Goal: Communication & Community: Answer question/provide support

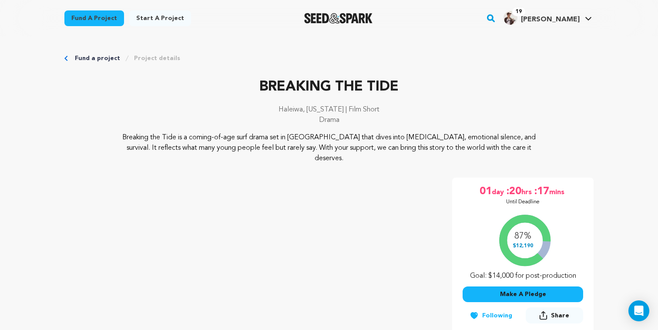
scroll to position [54, 0]
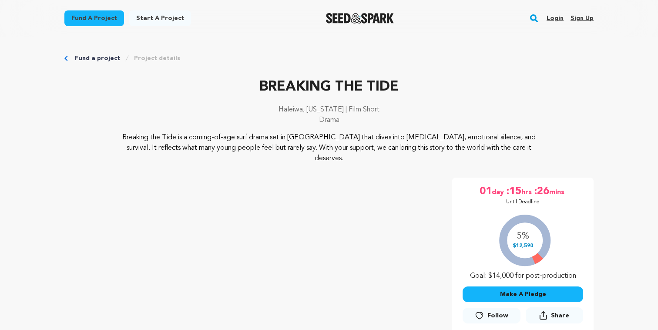
scroll to position [54, 0]
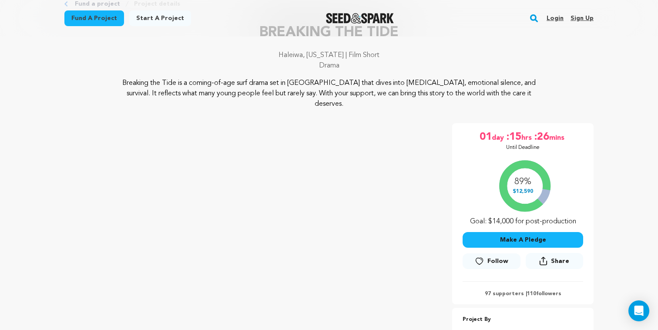
click at [556, 20] on link "Login" at bounding box center [555, 18] width 17 height 14
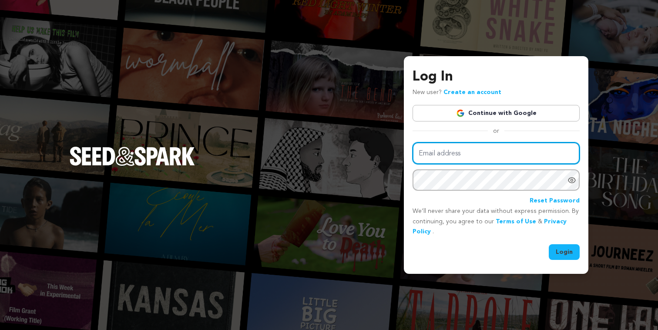
type input "[EMAIL_ADDRESS][DOMAIN_NAME]"
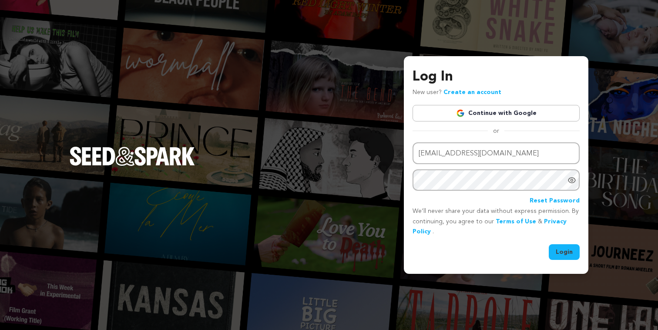
click at [568, 259] on button "Login" at bounding box center [564, 252] width 31 height 16
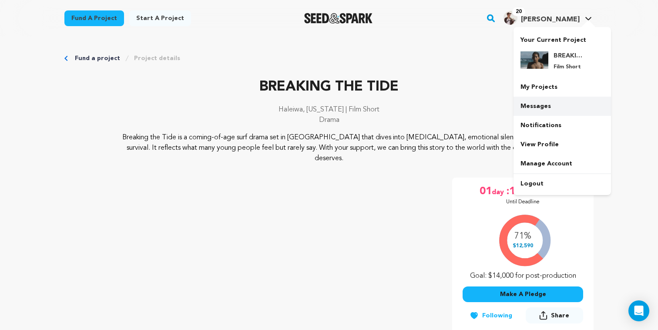
click at [532, 112] on link "Messages" at bounding box center [563, 106] width 98 height 19
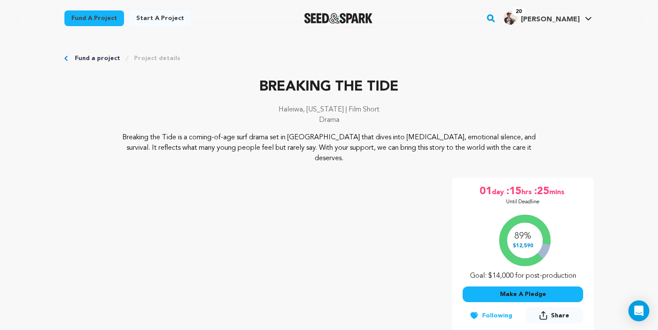
click at [469, 144] on p "Breaking the Tide is a coming-of-age surf drama set in Hawai‘i that dives into …" at bounding box center [330, 147] width 424 height 31
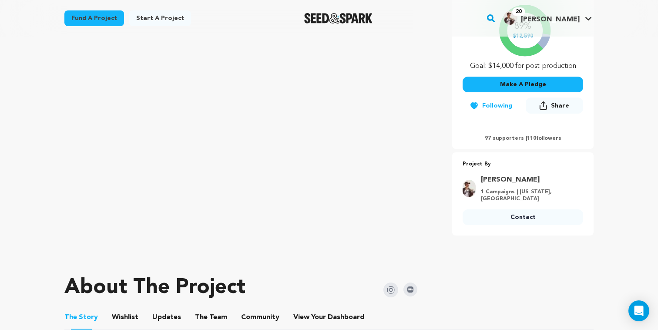
scroll to position [289, 0]
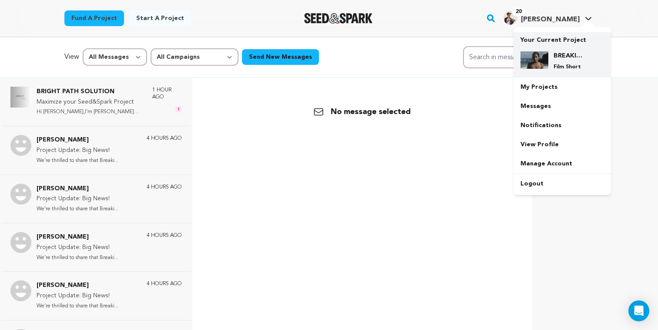
click at [574, 56] on h4 "BREAKING THE TIDE" at bounding box center [569, 55] width 31 height 9
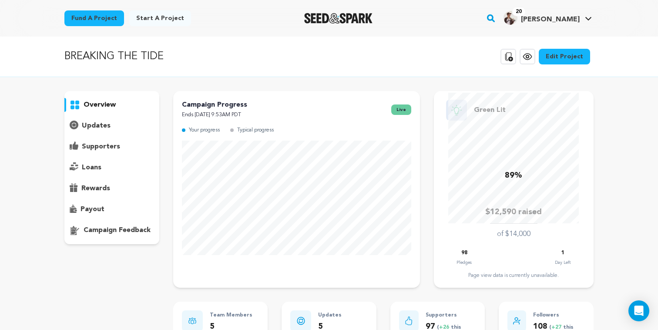
click at [98, 145] on p "supporters" at bounding box center [101, 146] width 38 height 10
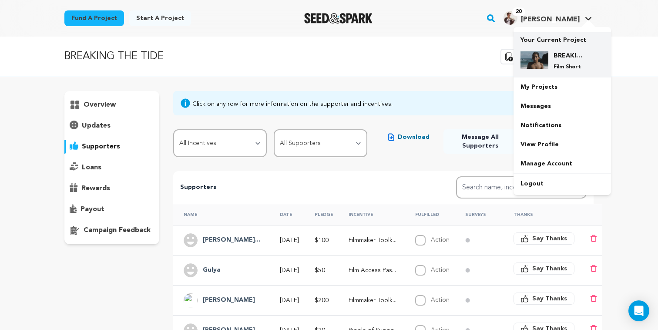
click at [588, 57] on div "BREAKING THE TIDE Film Short" at bounding box center [570, 60] width 42 height 19
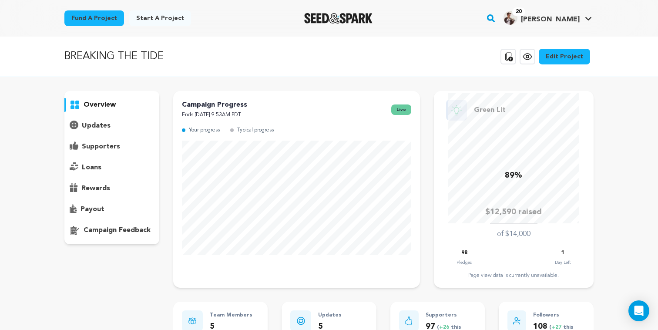
click at [110, 148] on p "supporters" at bounding box center [101, 146] width 38 height 10
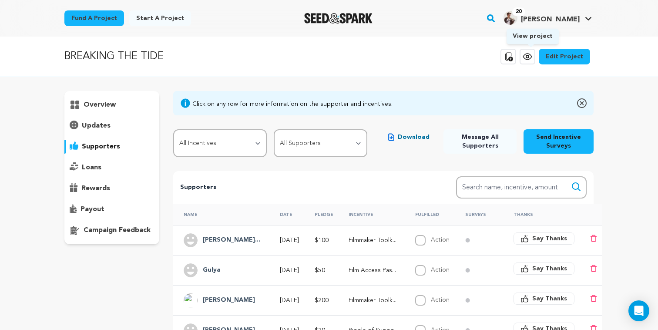
click at [533, 59] on icon at bounding box center [527, 56] width 10 height 10
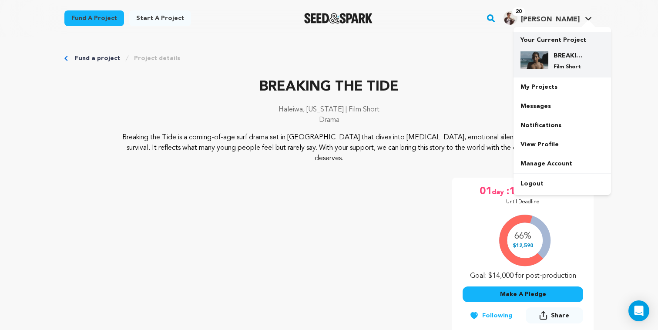
click at [552, 51] on div "BREAKING THE TIDE Film Short" at bounding box center [563, 60] width 84 height 33
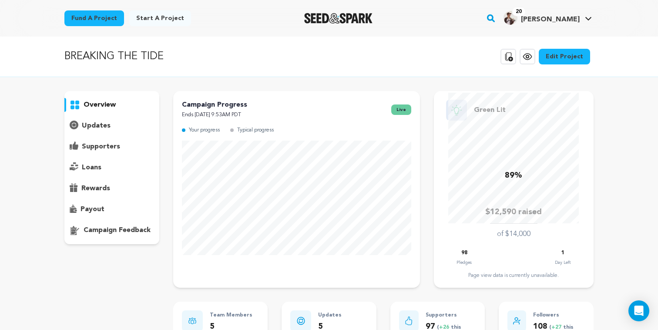
click at [107, 145] on p "supporters" at bounding box center [101, 146] width 38 height 10
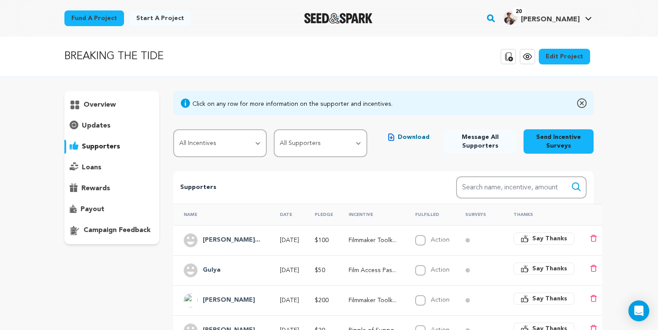
click at [115, 126] on div "updates" at bounding box center [111, 126] width 95 height 14
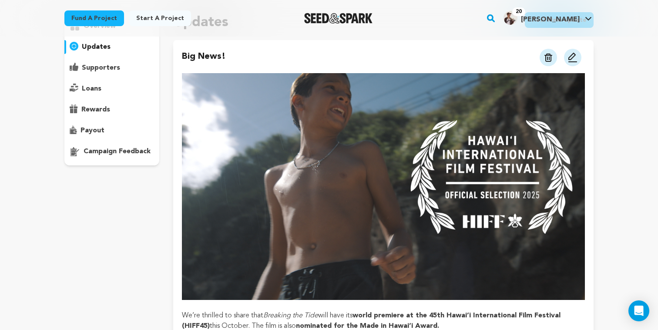
scroll to position [87, 0]
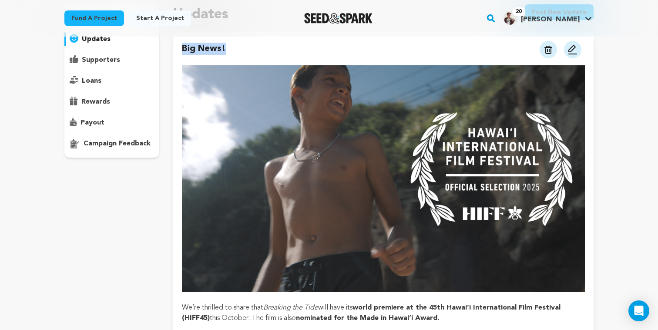
drag, startPoint x: 182, startPoint y: 47, endPoint x: 234, endPoint y: 54, distance: 52.3
click at [234, 54] on div "Big News! View more option View more option" at bounding box center [383, 51] width 403 height 16
copy h4 "Big News!"
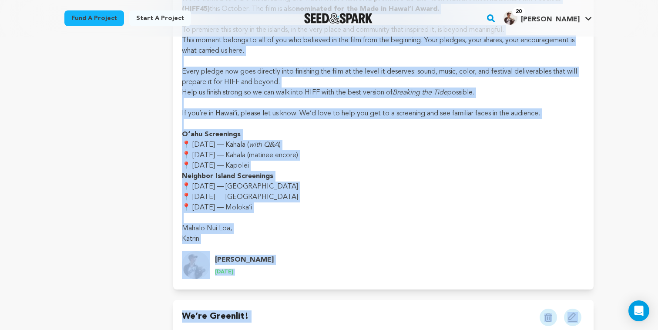
scroll to position [460, 0]
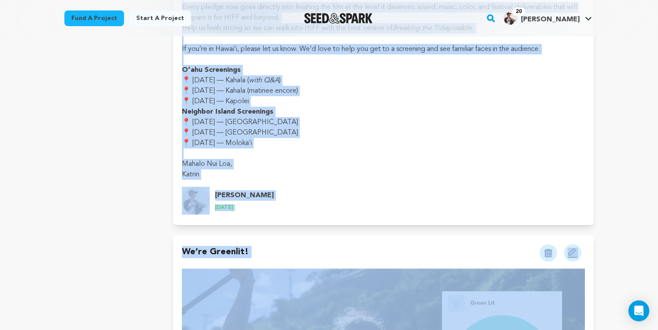
drag, startPoint x: 183, startPoint y: 138, endPoint x: 296, endPoint y: 142, distance: 112.4
copy div "We’re thrilled to share that Breaking the Tide will have its world premiere at …"
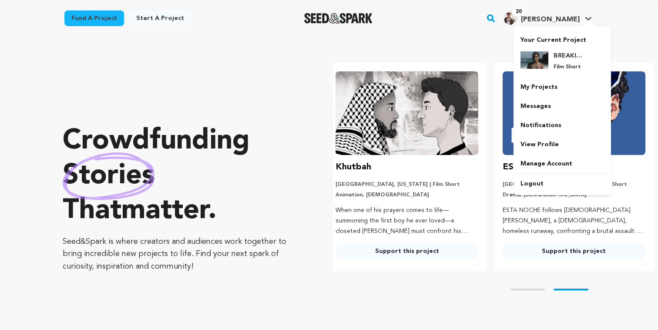
scroll to position [0, 174]
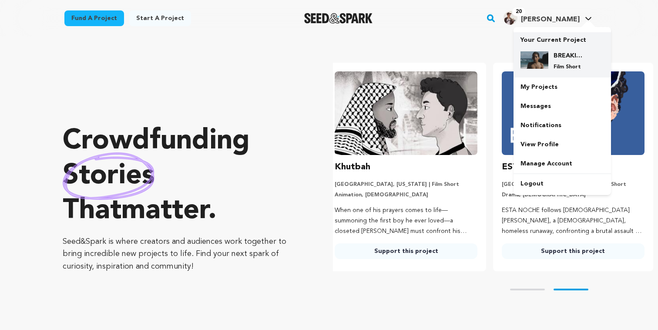
click at [544, 47] on div "BREAKING THE TIDE Film Short" at bounding box center [563, 60] width 84 height 33
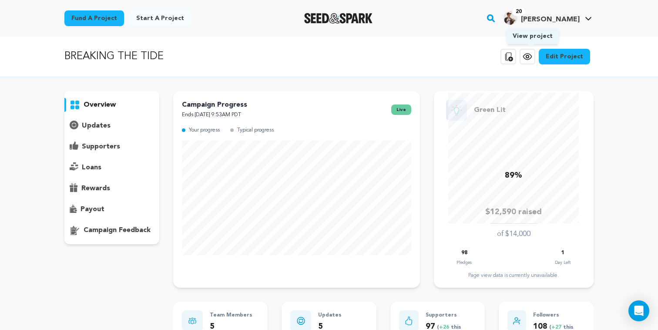
click at [528, 58] on icon at bounding box center [527, 57] width 8 height 6
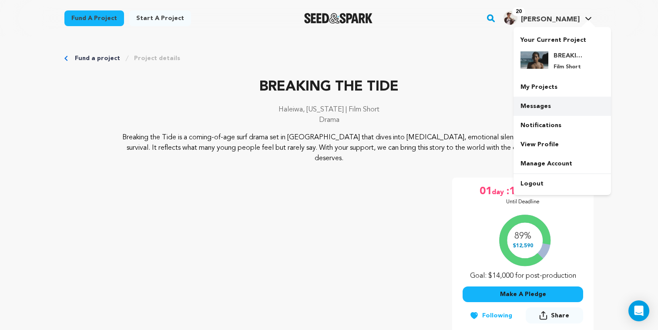
click at [533, 106] on link "Messages" at bounding box center [563, 106] width 98 height 19
click at [534, 104] on link "Messages" at bounding box center [563, 106] width 98 height 19
click at [545, 109] on link "Messages" at bounding box center [563, 106] width 98 height 19
click at [556, 102] on link "Messages" at bounding box center [563, 106] width 98 height 19
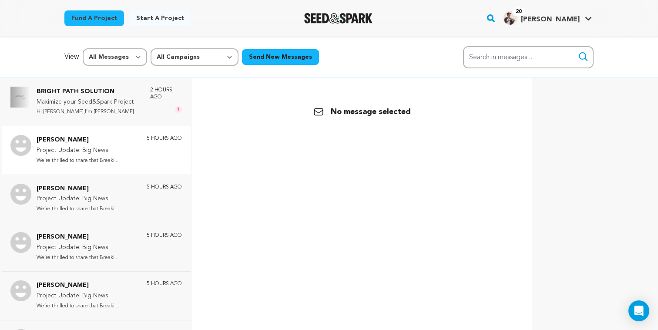
click at [110, 145] on p "Project Update: Big News!" at bounding box center [78, 150] width 82 height 10
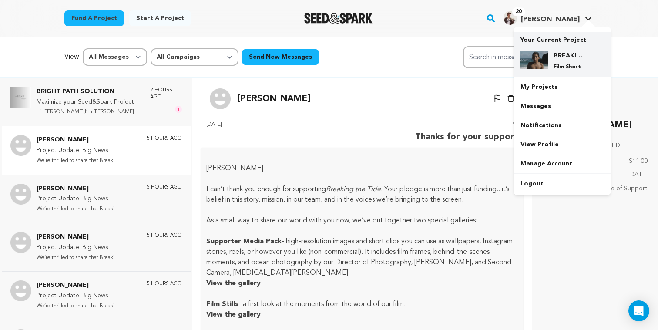
click at [552, 43] on p "Your Current Project" at bounding box center [563, 38] width 84 height 12
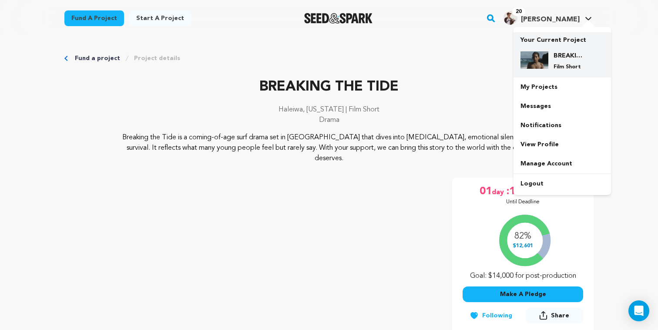
click at [567, 70] on p "Film Short" at bounding box center [569, 67] width 31 height 7
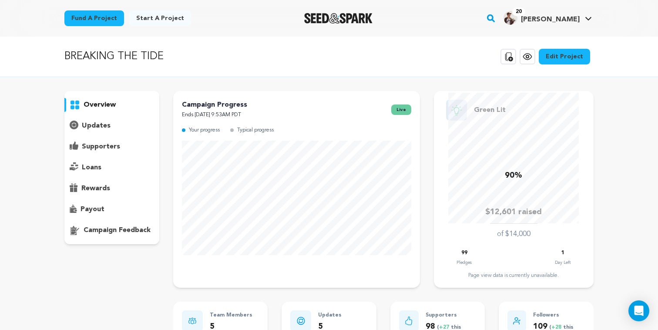
click at [101, 147] on p "supporters" at bounding box center [101, 146] width 38 height 10
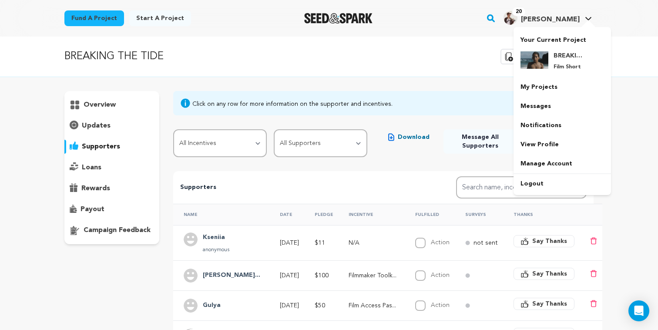
click at [576, 24] on h4 "[PERSON_NAME]" at bounding box center [550, 19] width 59 height 10
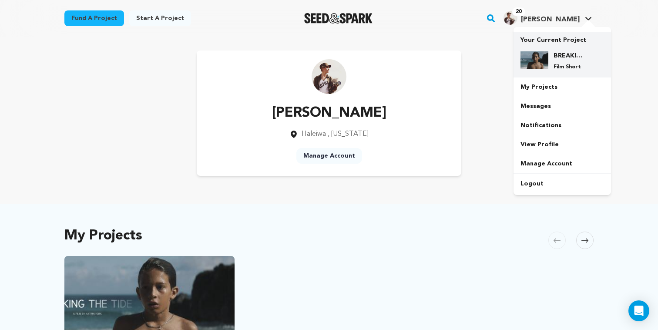
click at [564, 53] on h4 "BREAKING THE TIDE" at bounding box center [569, 55] width 31 height 9
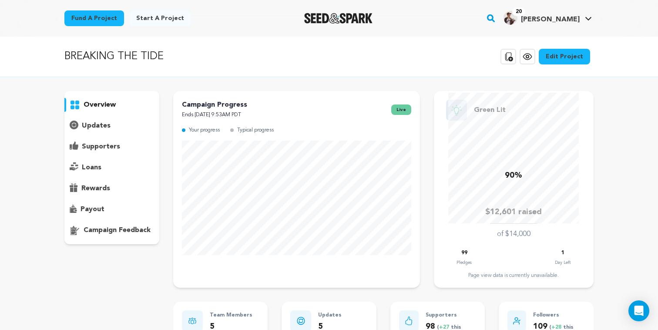
click at [102, 149] on p "supporters" at bounding box center [101, 146] width 38 height 10
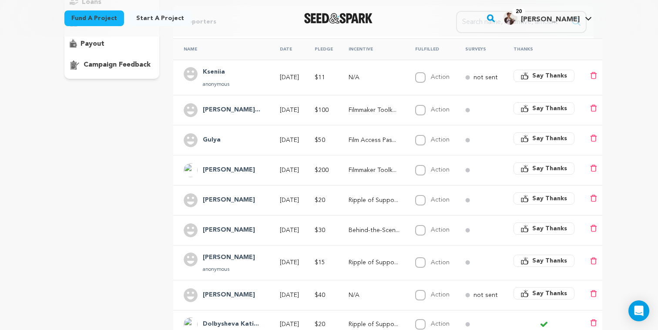
scroll to position [186, 0]
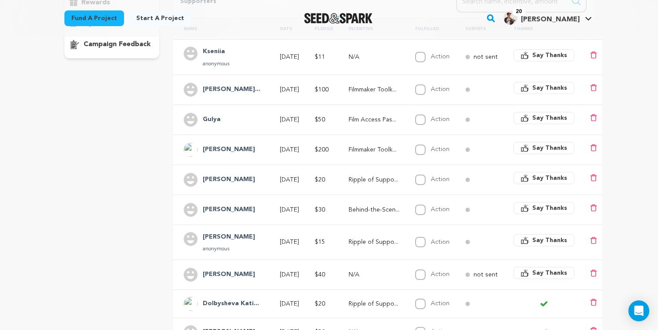
click at [405, 157] on td "Filmmaker Toolk..." at bounding box center [371, 150] width 67 height 30
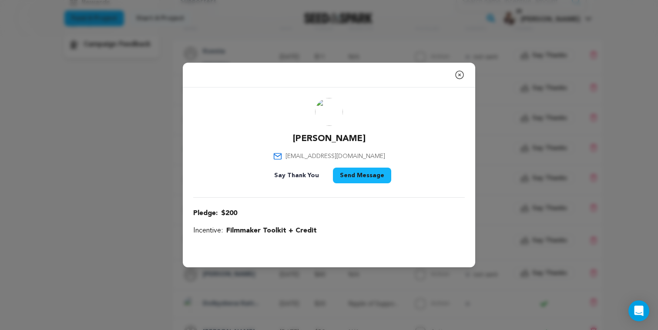
click at [460, 77] on icon "button" at bounding box center [460, 75] width 10 height 10
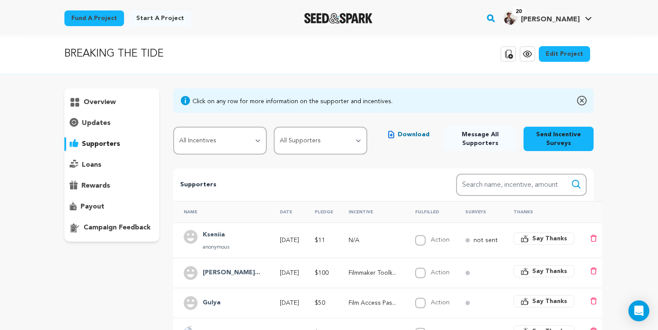
scroll to position [0, 0]
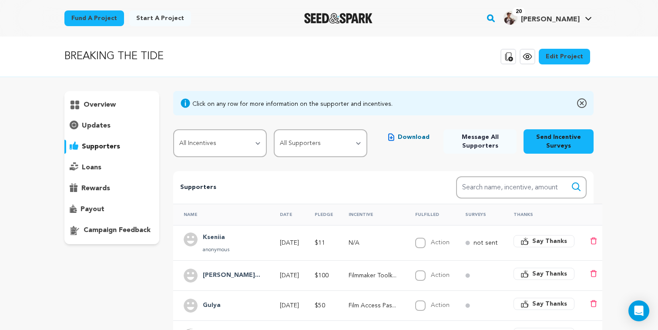
click at [414, 138] on span "Download" at bounding box center [414, 137] width 32 height 9
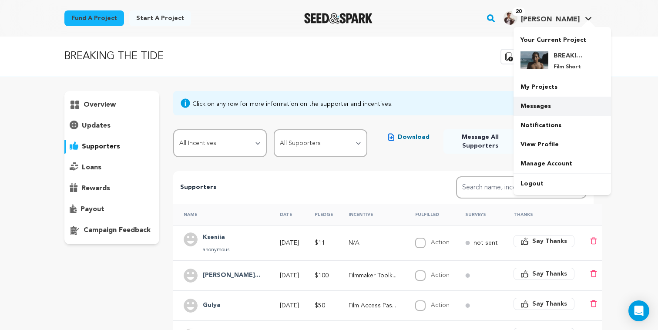
click at [532, 113] on link "Messages" at bounding box center [563, 106] width 98 height 19
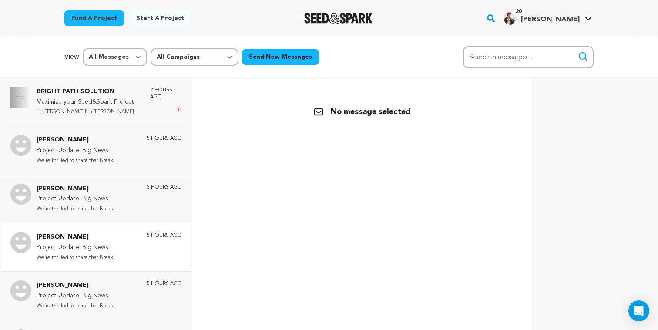
click at [126, 244] on div "[PERSON_NAME] Project Update: Big News! We’re thrilled to share that Breaki... …" at bounding box center [109, 247] width 145 height 30
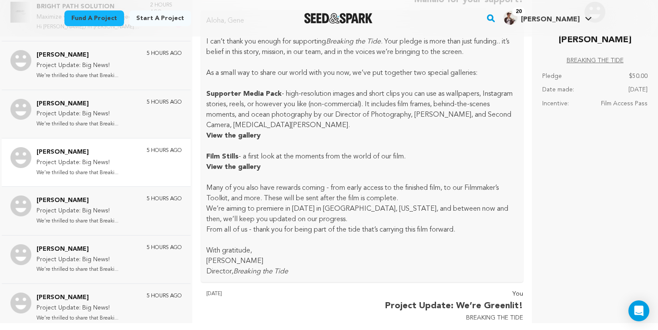
scroll to position [11, 0]
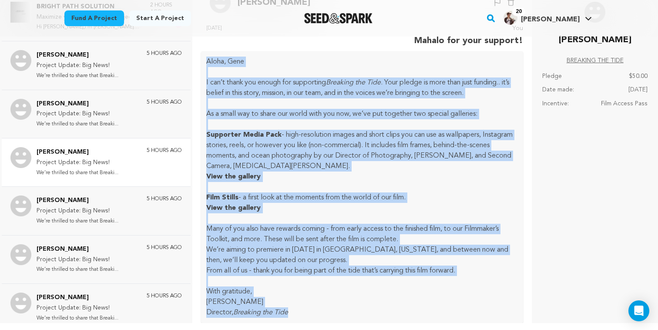
drag, startPoint x: 292, startPoint y: 313, endPoint x: 207, endPoint y: 54, distance: 272.7
click at [207, 54] on div "[PERSON_NAME], [PERSON_NAME] can’t thank you enough for supporting Breaking the…" at bounding box center [362, 187] width 322 height 272
copy div "Lorem, Ipsu D sit’a conse adi elitse doe temporinci Utlabore etd Magn . Aliq en…"
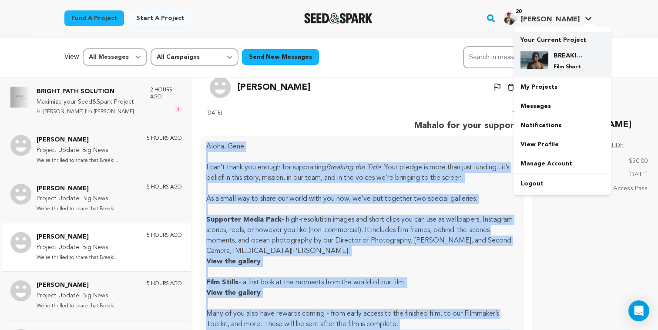
click at [572, 54] on h4 "BREAKING THE TIDE" at bounding box center [569, 55] width 31 height 9
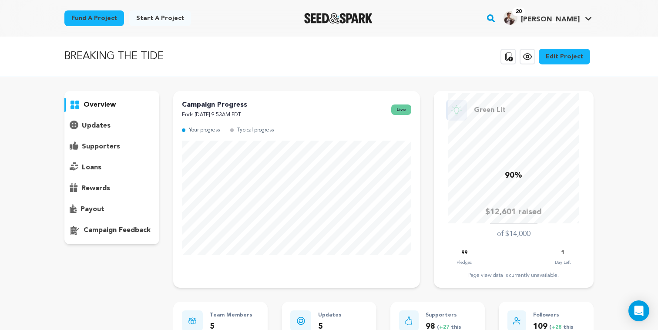
click at [115, 145] on p "supporters" at bounding box center [101, 146] width 38 height 10
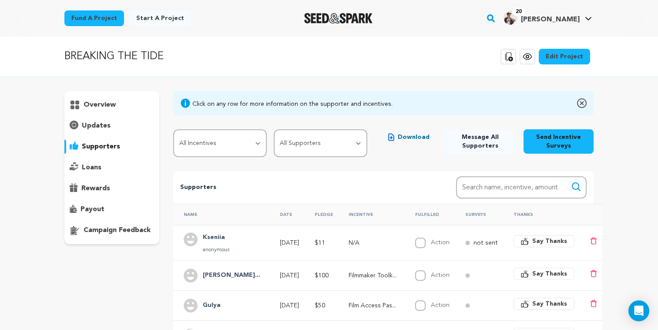
click at [547, 240] on span "Say Thanks" at bounding box center [549, 241] width 35 height 9
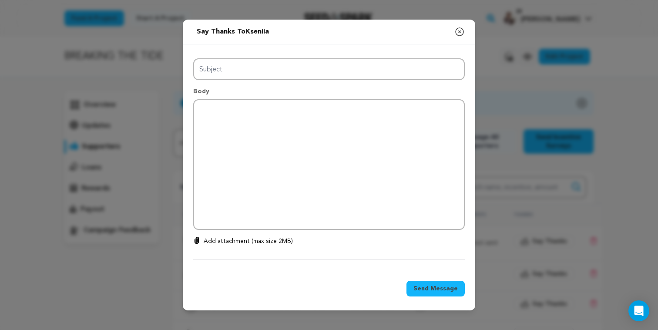
type input "Thanks for your support!"
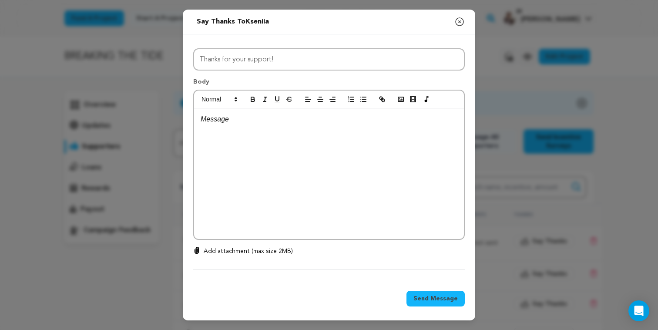
click at [327, 161] on div at bounding box center [329, 173] width 270 height 131
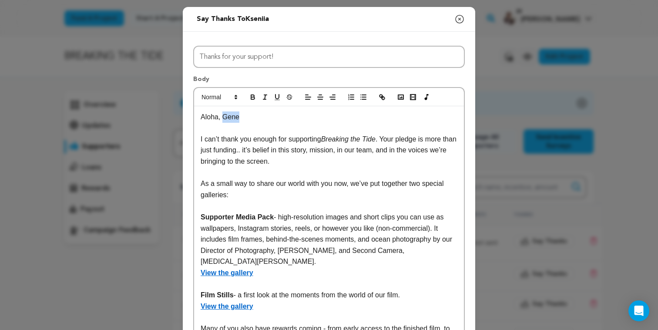
drag, startPoint x: 223, startPoint y: 116, endPoint x: 253, endPoint y: 117, distance: 29.2
click at [253, 117] on p "Aloha, Gene" at bounding box center [329, 116] width 257 height 11
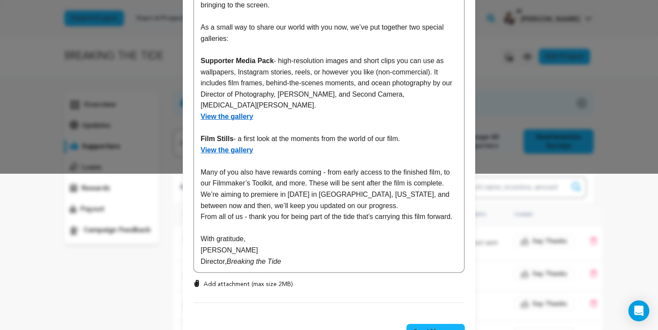
scroll to position [198, 0]
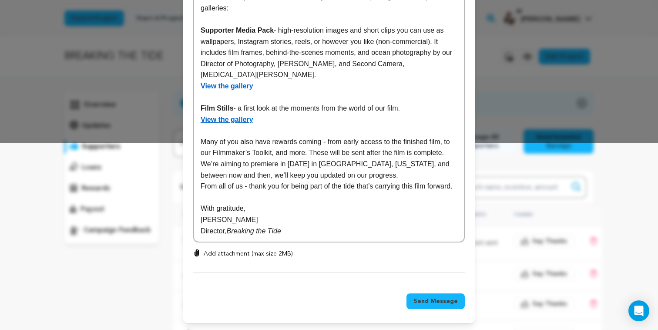
click at [427, 299] on span "Send Message" at bounding box center [436, 301] width 44 height 9
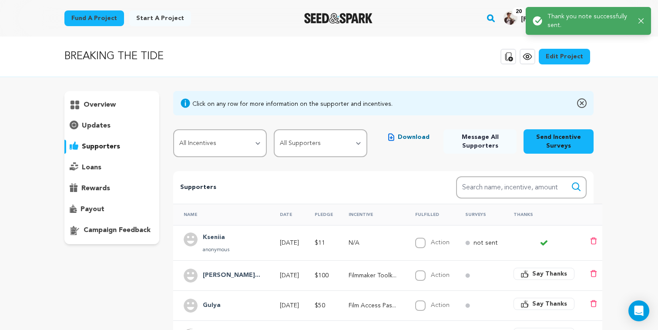
click at [528, 273] on button "Say Thanks" at bounding box center [544, 274] width 61 height 12
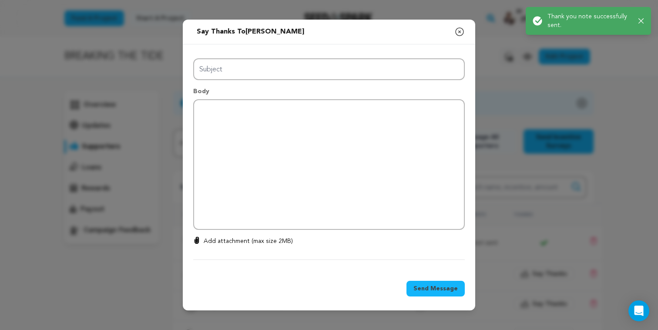
type input "Thanks for your support!"
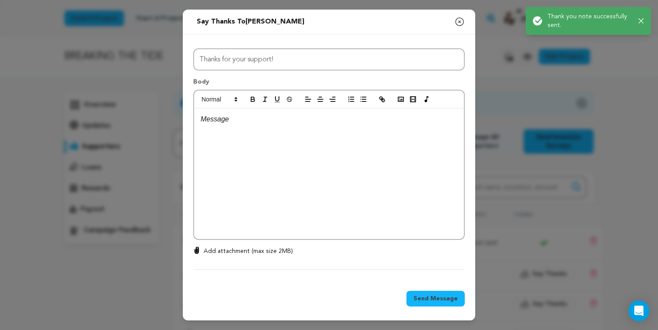
click at [297, 145] on div at bounding box center [329, 173] width 270 height 131
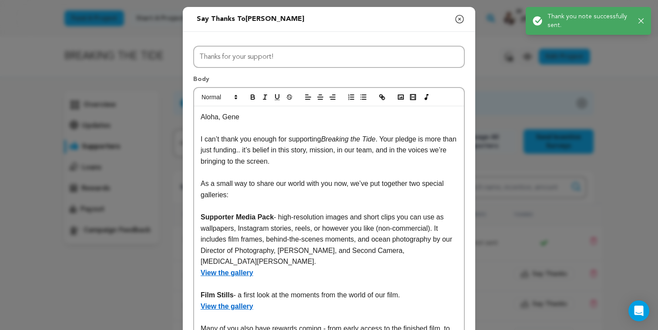
scroll to position [0, 0]
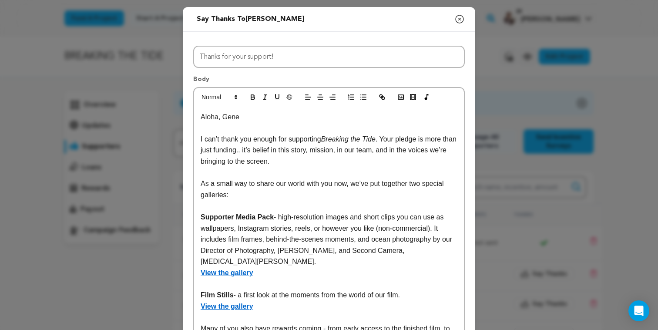
drag, startPoint x: 223, startPoint y: 118, endPoint x: 244, endPoint y: 118, distance: 20.9
click at [244, 118] on p "Aloha, Gene" at bounding box center [329, 116] width 257 height 11
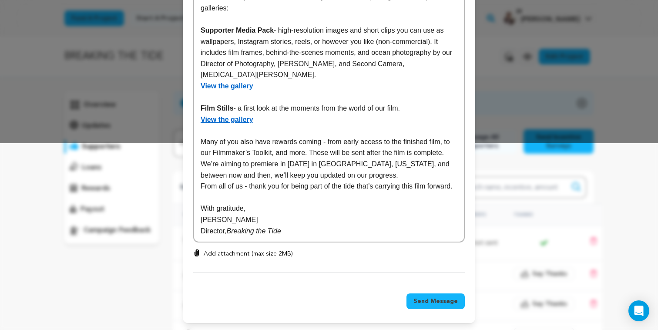
click at [410, 303] on button "Send Message" at bounding box center [436, 301] width 58 height 16
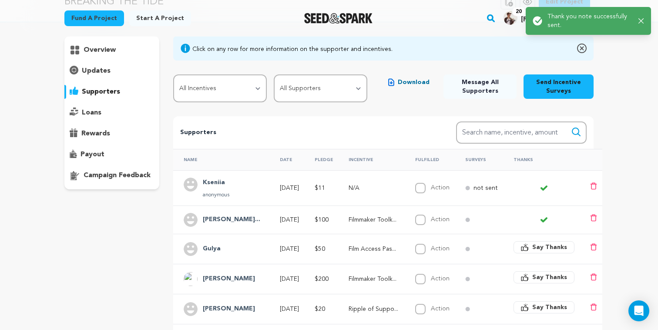
scroll to position [76, 0]
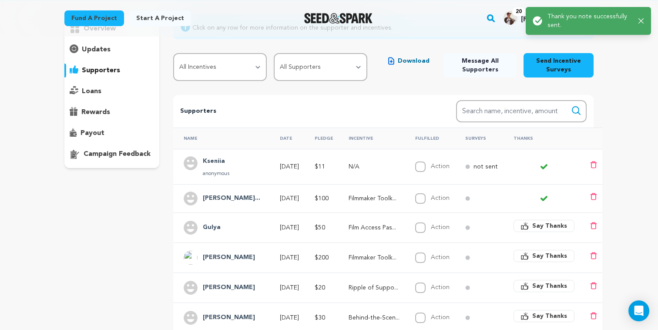
click at [553, 222] on span "Say Thanks" at bounding box center [549, 226] width 35 height 9
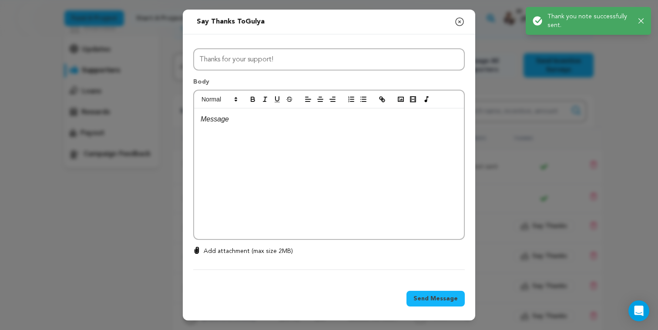
click at [330, 175] on div at bounding box center [329, 173] width 270 height 131
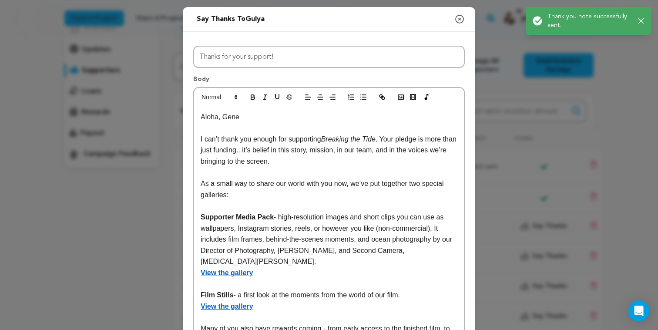
scroll to position [0, 0]
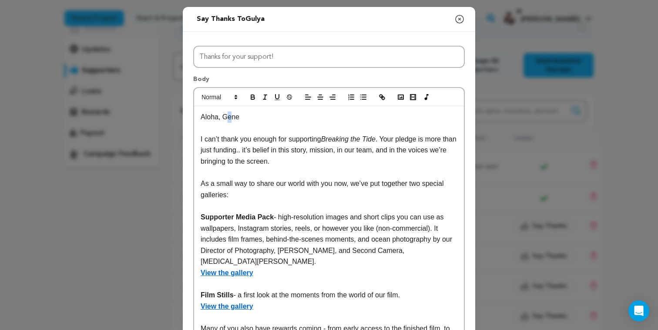
drag, startPoint x: 228, startPoint y: 118, endPoint x: 259, endPoint y: 118, distance: 30.9
click at [259, 118] on p "Aloha, Gene" at bounding box center [329, 116] width 257 height 11
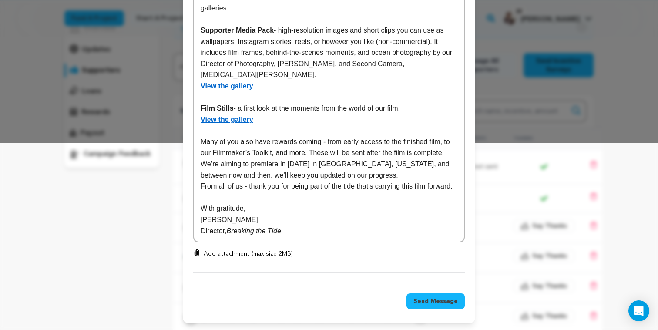
click at [438, 303] on span "Send Message" at bounding box center [436, 301] width 44 height 9
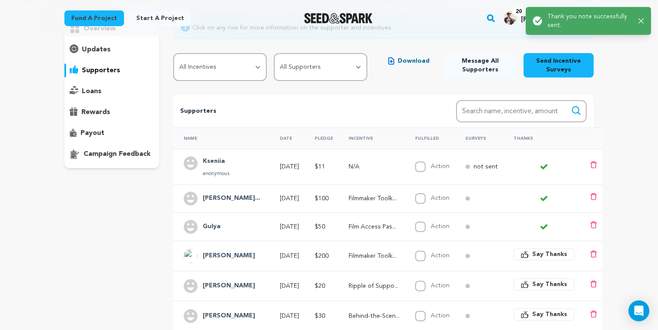
click at [528, 257] on icon "button" at bounding box center [524, 255] width 7 height 6
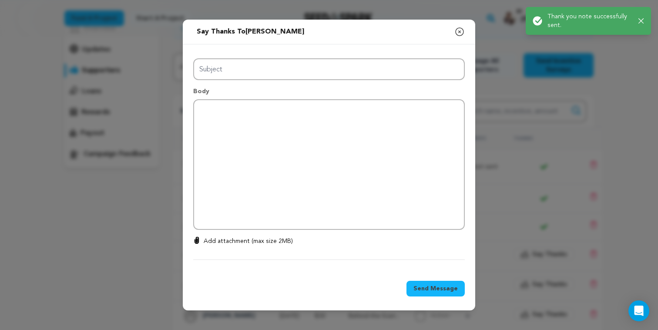
type input "Thanks for your support!"
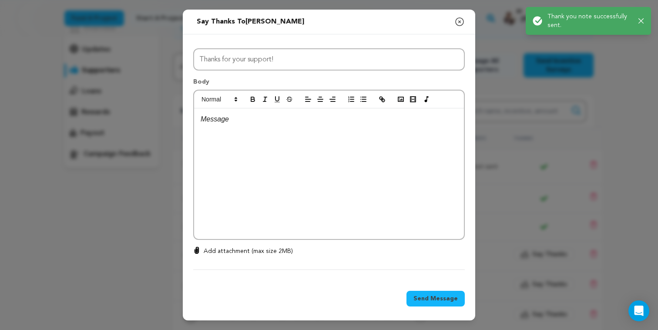
click at [343, 165] on div at bounding box center [329, 173] width 270 height 131
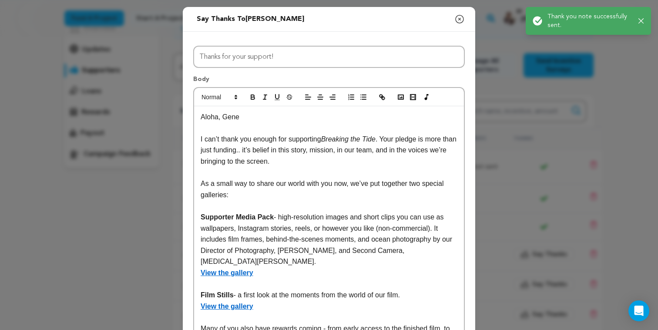
scroll to position [0, 0]
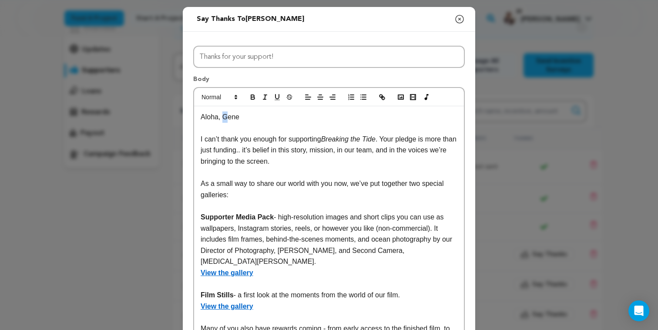
drag, startPoint x: 222, startPoint y: 117, endPoint x: 272, endPoint y: 117, distance: 49.2
click at [272, 117] on p "Aloha, Gene" at bounding box center [329, 116] width 257 height 11
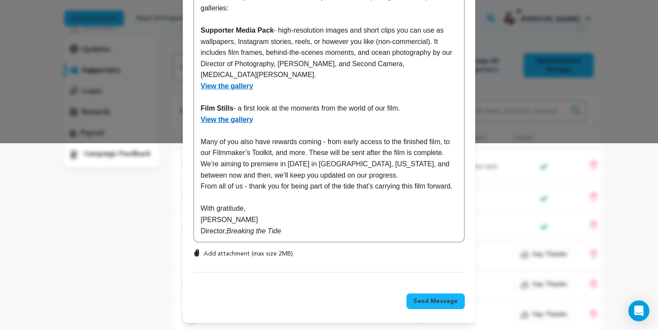
click at [428, 301] on span "Send Message" at bounding box center [436, 301] width 44 height 9
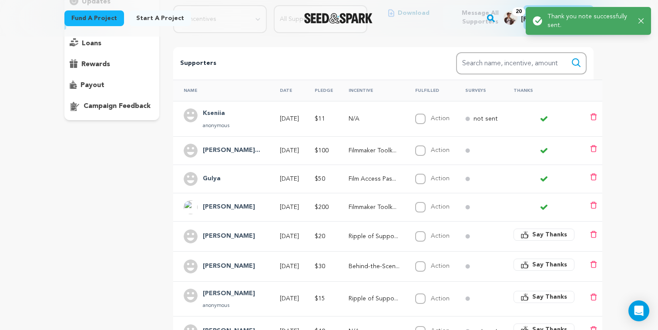
scroll to position [127, 0]
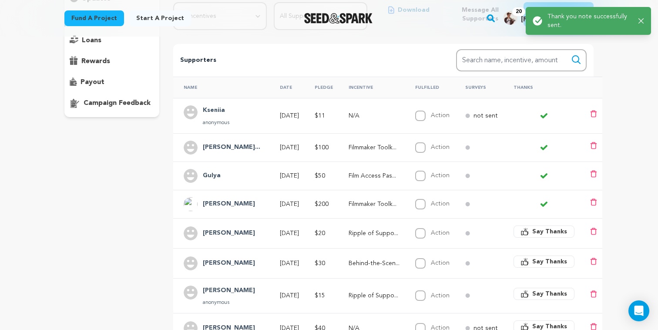
click at [541, 234] on span "Say Thanks" at bounding box center [549, 231] width 35 height 9
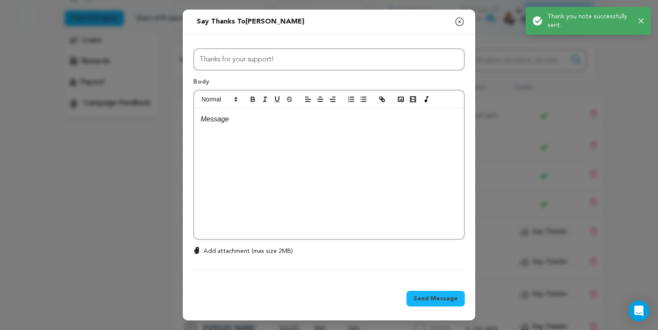
click at [344, 169] on div at bounding box center [329, 173] width 270 height 131
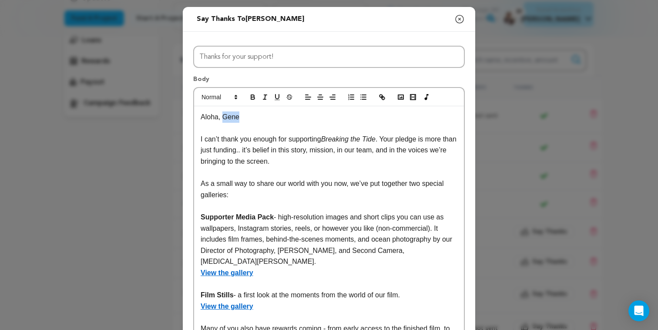
drag, startPoint x: 222, startPoint y: 115, endPoint x: 269, endPoint y: 115, distance: 47.0
click at [269, 115] on p "Aloha, Gene" at bounding box center [329, 116] width 257 height 11
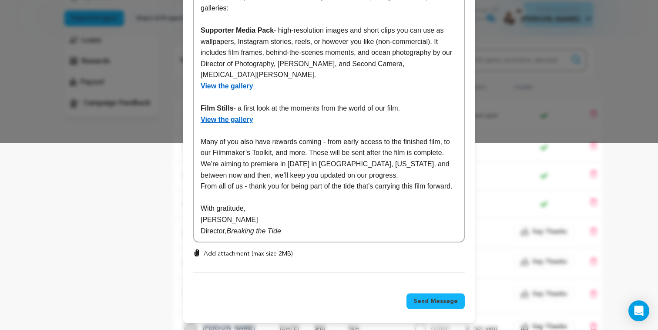
click at [452, 301] on span "Send Message" at bounding box center [436, 301] width 44 height 9
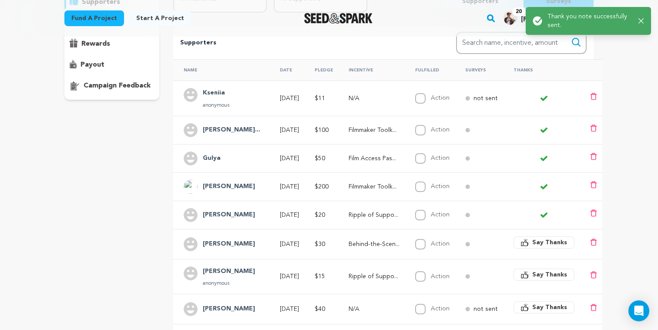
scroll to position [145, 0]
click at [528, 242] on icon "button" at bounding box center [524, 242] width 7 height 6
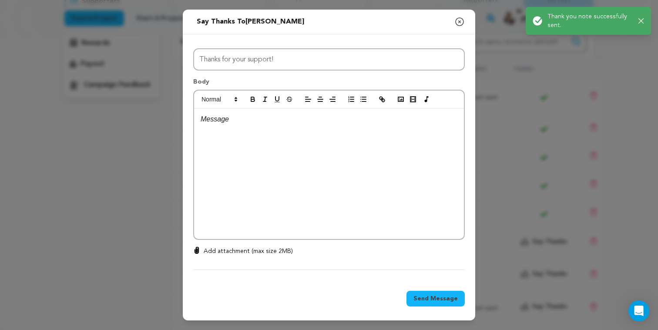
click at [320, 161] on div at bounding box center [329, 173] width 270 height 131
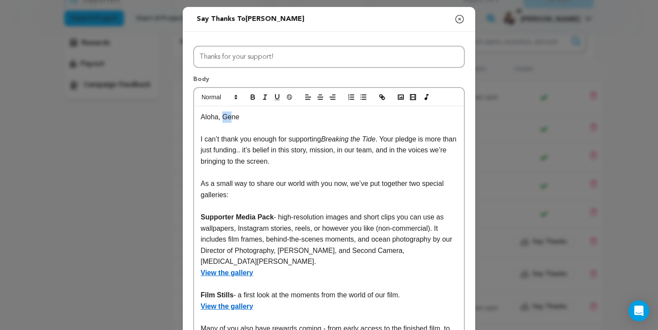
drag, startPoint x: 224, startPoint y: 118, endPoint x: 276, endPoint y: 121, distance: 52.7
click at [275, 120] on p "Aloha, Gene" at bounding box center [329, 116] width 257 height 11
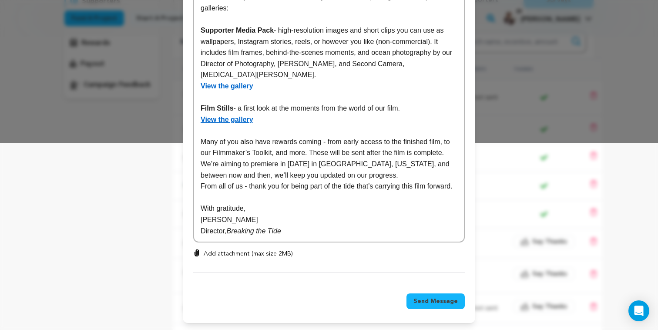
click at [421, 300] on span "Send Message" at bounding box center [436, 301] width 44 height 9
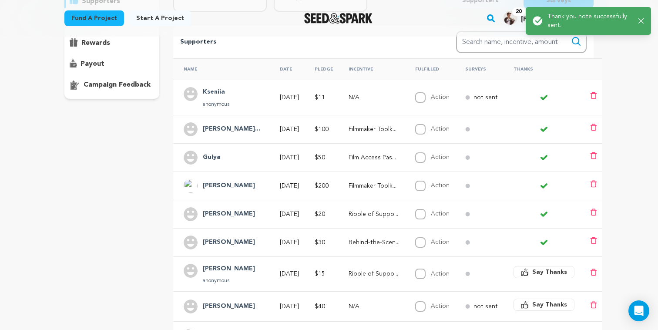
click at [529, 273] on icon "button" at bounding box center [525, 272] width 8 height 8
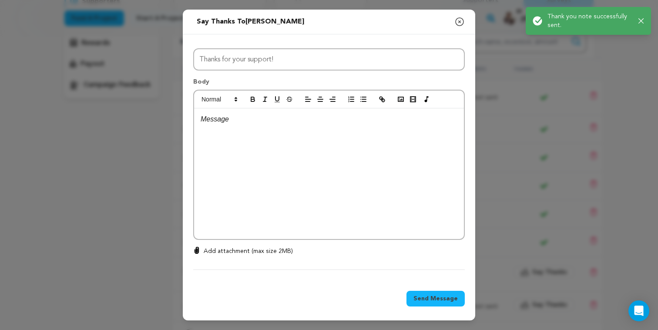
click at [335, 164] on div at bounding box center [329, 173] width 270 height 131
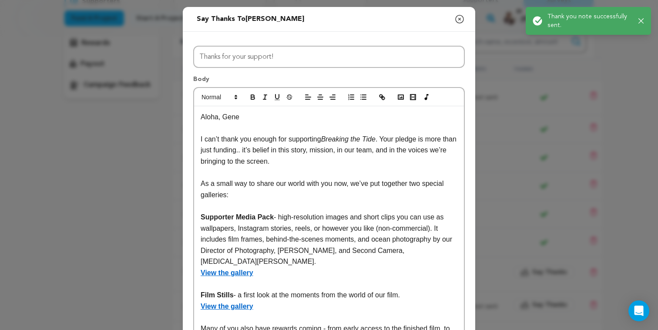
scroll to position [0, 0]
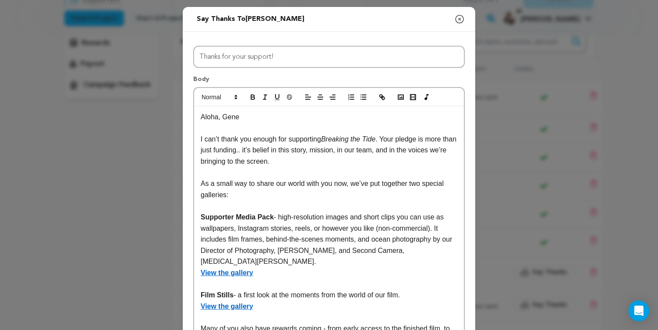
drag, startPoint x: 222, startPoint y: 115, endPoint x: 294, endPoint y: 116, distance: 71.8
click at [293, 116] on p "Aloha, Gene" at bounding box center [329, 116] width 257 height 11
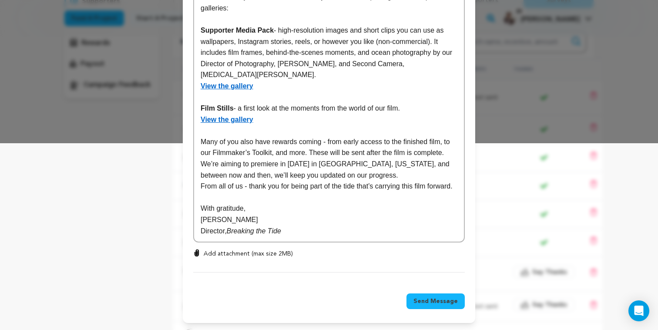
click at [422, 298] on span "Send Message" at bounding box center [436, 301] width 44 height 9
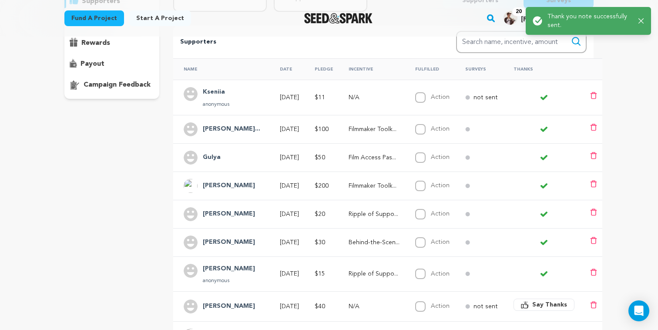
click at [538, 303] on button "Say Thanks" at bounding box center [544, 305] width 61 height 12
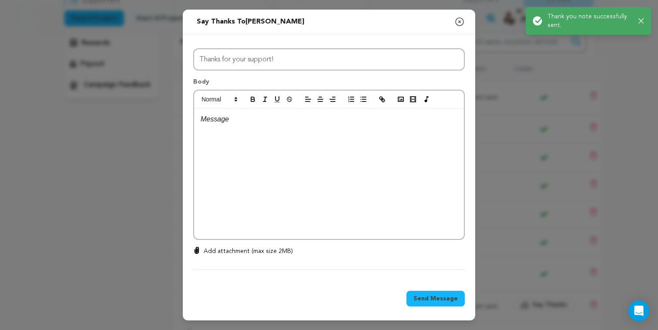
click at [337, 225] on div at bounding box center [329, 173] width 270 height 131
paste div
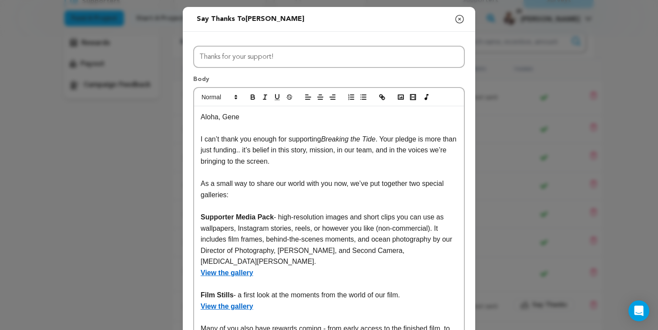
drag, startPoint x: 224, startPoint y: 118, endPoint x: 282, endPoint y: 119, distance: 57.9
click at [282, 119] on p "Aloha, Gene" at bounding box center [329, 116] width 257 height 11
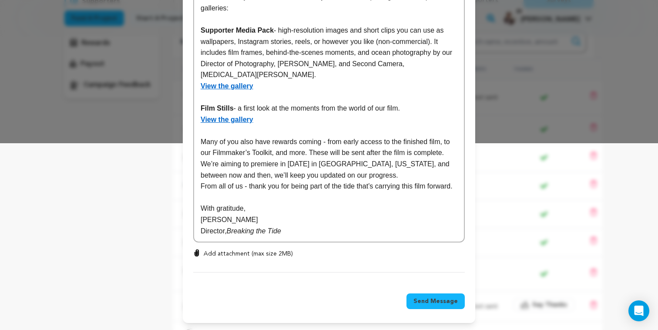
click at [431, 300] on span "Send Message" at bounding box center [436, 301] width 44 height 9
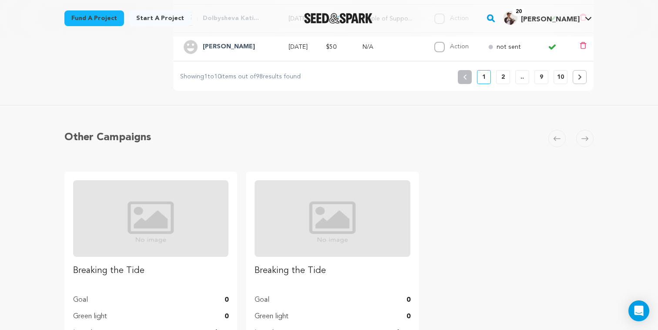
scroll to position [458, 0]
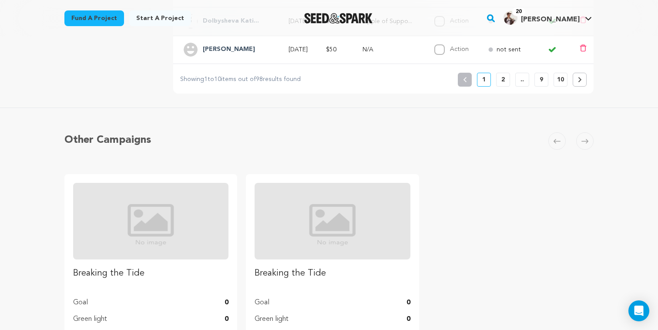
click at [505, 81] on button "2" at bounding box center [503, 80] width 14 height 14
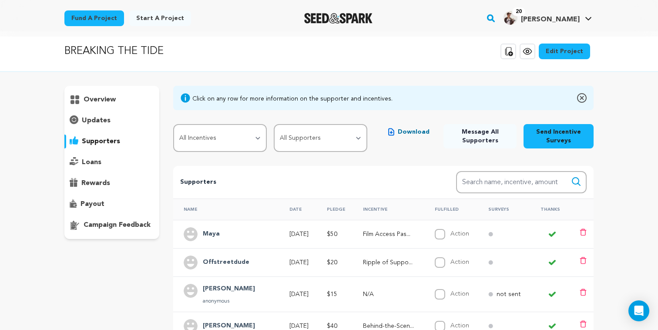
scroll to position [0, 0]
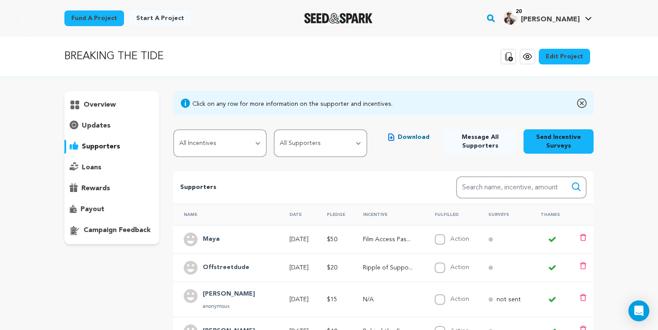
click at [414, 139] on span "Download" at bounding box center [414, 137] width 32 height 9
click at [462, 21] on div "Fund a project Start a project Search 20" at bounding box center [322, 18] width 543 height 23
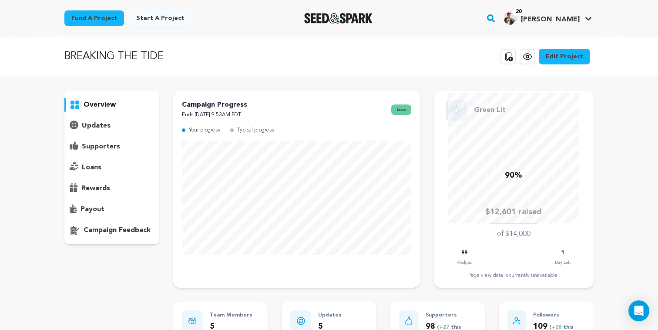
click at [134, 142] on div "supporters" at bounding box center [111, 147] width 95 height 14
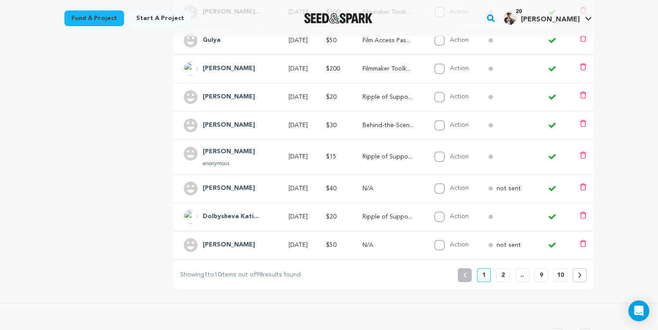
scroll to position [266, 0]
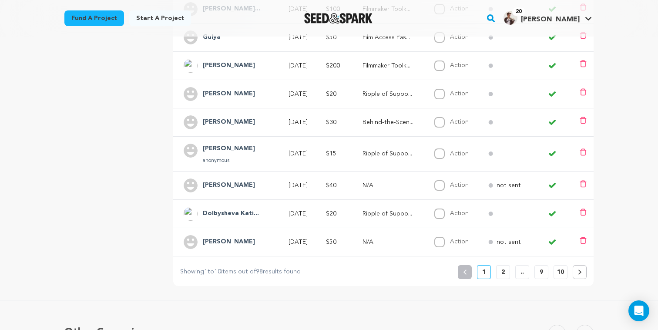
click at [505, 271] on p "2" at bounding box center [503, 272] width 3 height 9
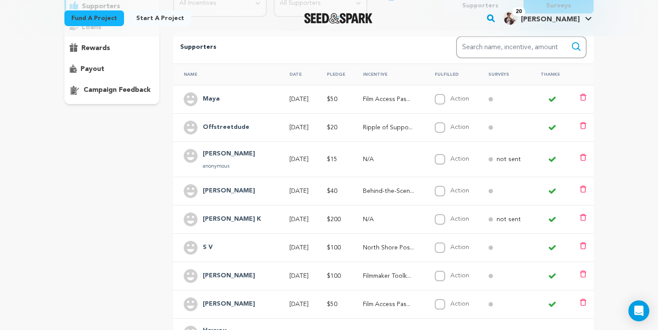
scroll to position [141, 0]
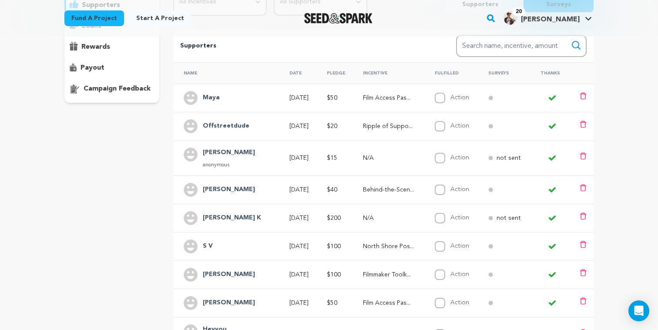
click at [336, 222] on td "$200" at bounding box center [335, 218] width 37 height 28
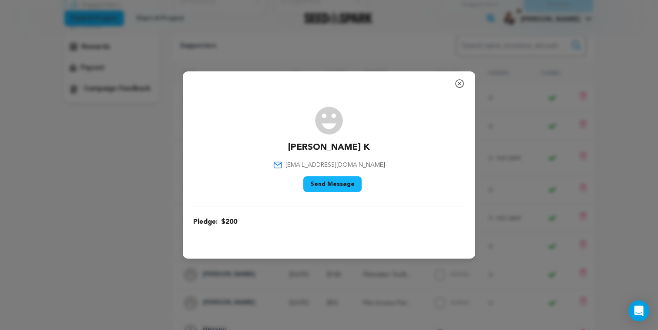
click at [462, 84] on icon "button" at bounding box center [460, 83] width 10 height 10
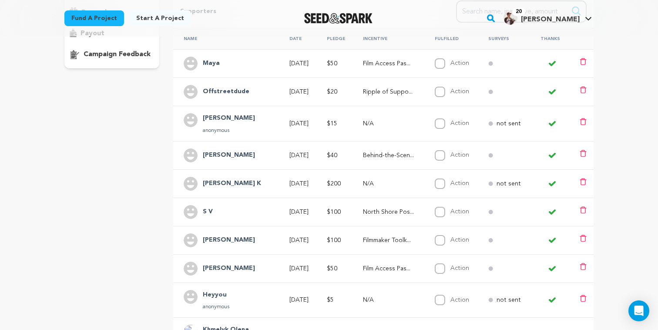
scroll to position [189, 0]
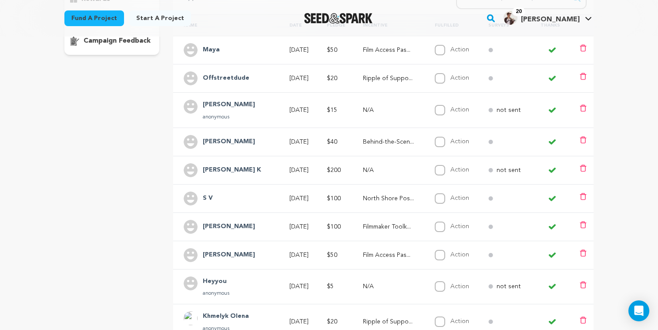
click at [370, 200] on p "North Shore Pos..." at bounding box center [391, 198] width 56 height 9
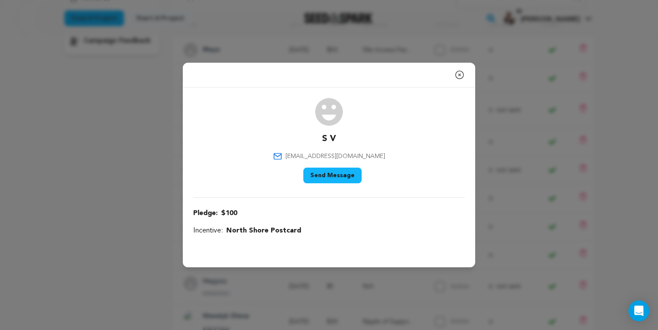
click at [460, 76] on icon "button" at bounding box center [460, 75] width 10 height 10
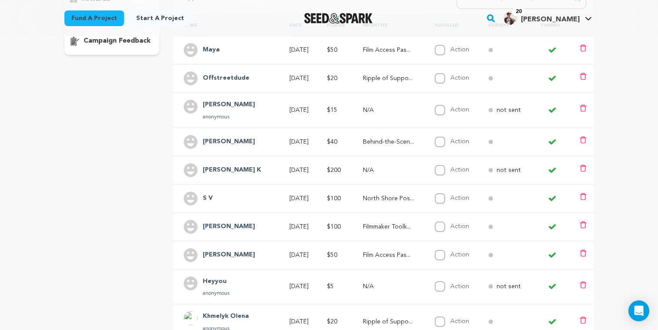
scroll to position [202, 0]
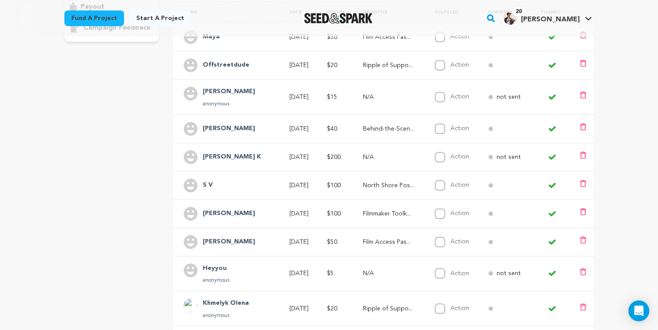
click at [384, 214] on p "Filmmaker Toolk..." at bounding box center [391, 213] width 56 height 9
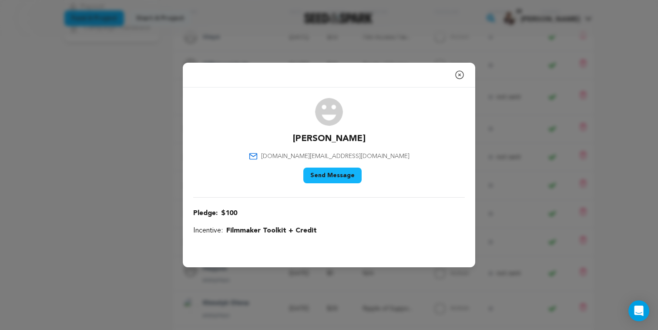
click at [457, 77] on icon "button" at bounding box center [460, 75] width 8 height 8
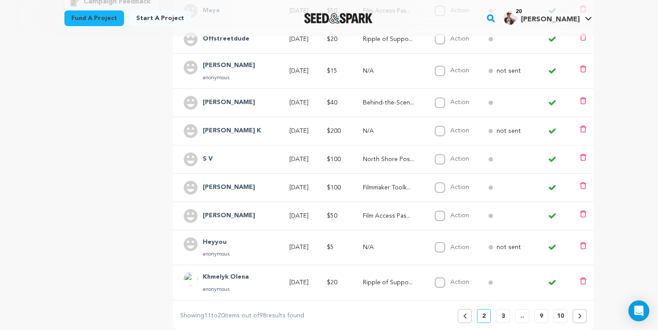
scroll to position [241, 0]
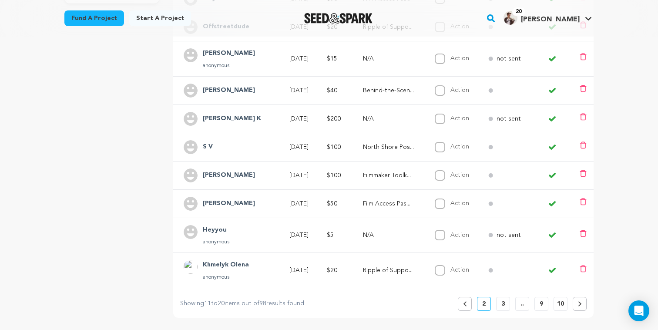
click at [503, 303] on p "3" at bounding box center [503, 304] width 3 height 9
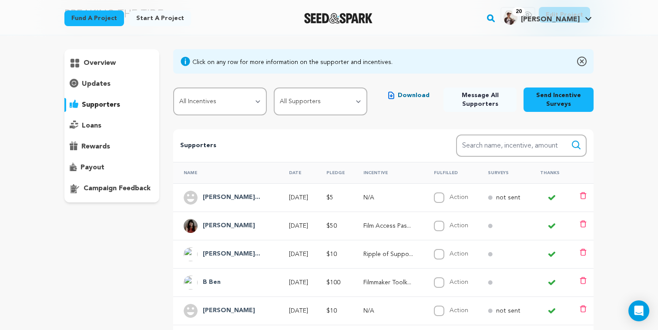
scroll to position [111, 0]
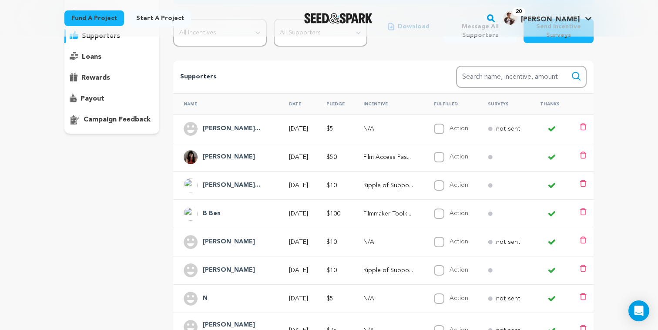
click at [339, 213] on span "$100" at bounding box center [334, 214] width 14 height 6
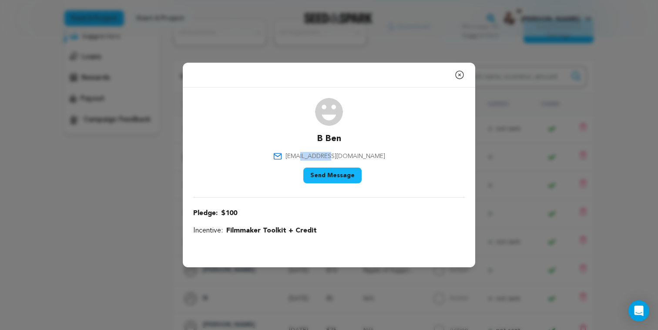
drag, startPoint x: 311, startPoint y: 156, endPoint x: 339, endPoint y: 157, distance: 27.4
click at [339, 157] on span "benabroughton@gmail.com" at bounding box center [336, 156] width 100 height 9
copy span "broughton"
click at [460, 75] on icon "button" at bounding box center [460, 75] width 10 height 10
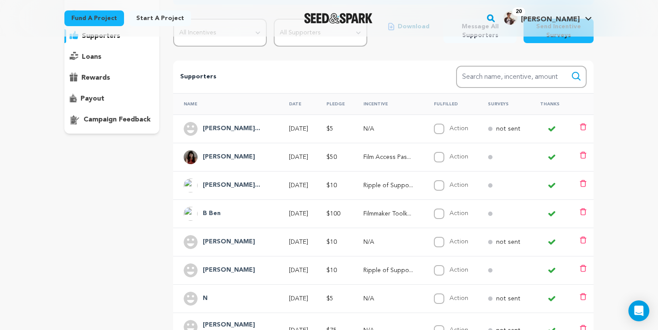
scroll to position [0, 0]
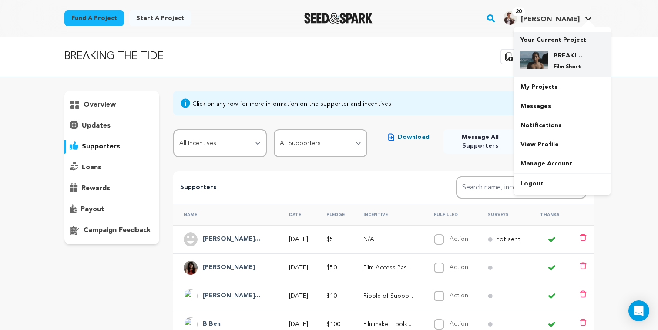
click at [551, 55] on div "BREAKING THE TIDE Film Short" at bounding box center [570, 60] width 42 height 19
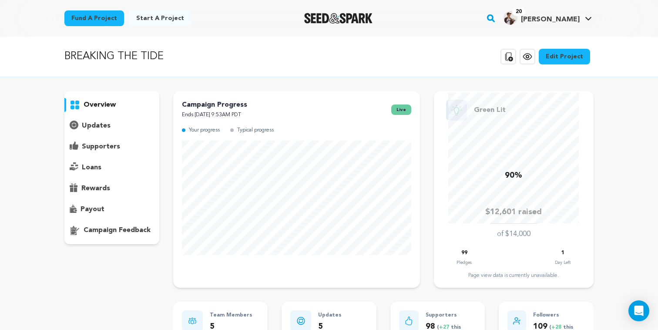
click at [115, 145] on p "supporters" at bounding box center [101, 146] width 38 height 10
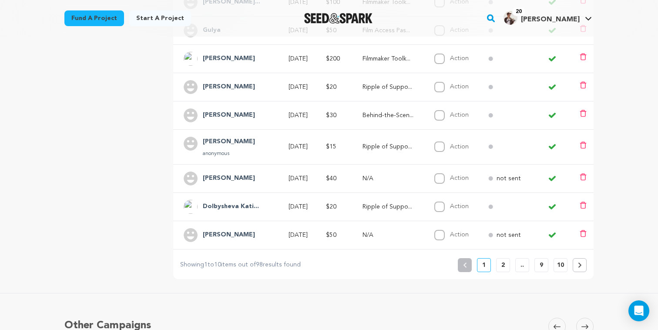
scroll to position [285, 0]
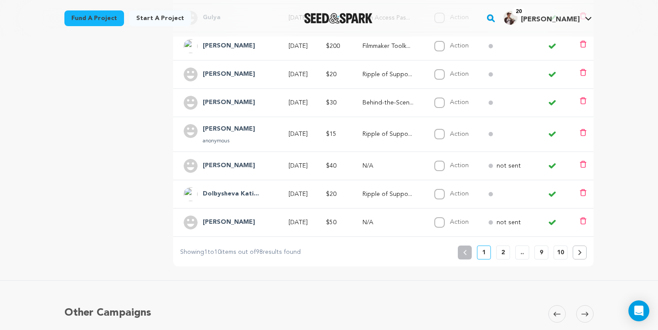
click at [503, 254] on p "2" at bounding box center [503, 252] width 3 height 9
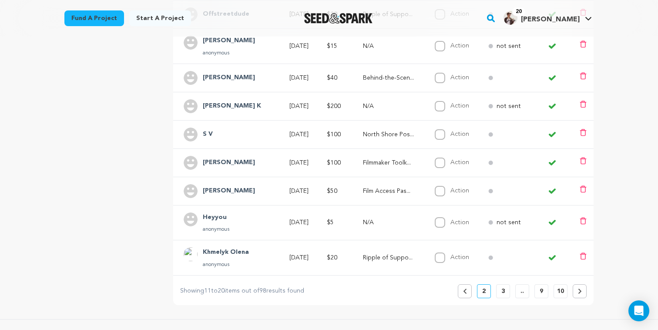
scroll to position [256, 0]
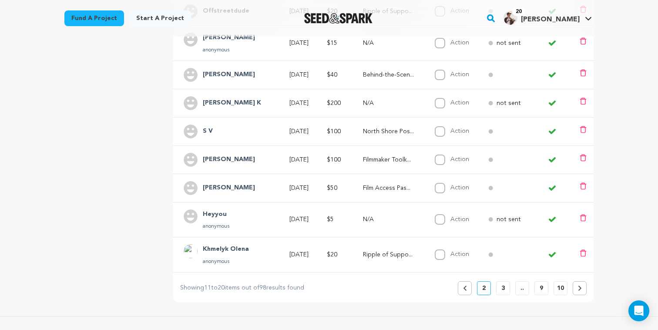
click at [463, 287] on icon at bounding box center [465, 288] width 4 height 5
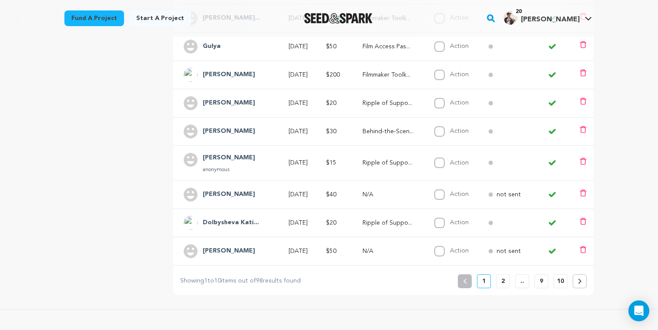
click at [468, 289] on div "Supporters Search Search name, incentive, amount Name Date Pledge Incentive Ful…" at bounding box center [383, 105] width 421 height 381
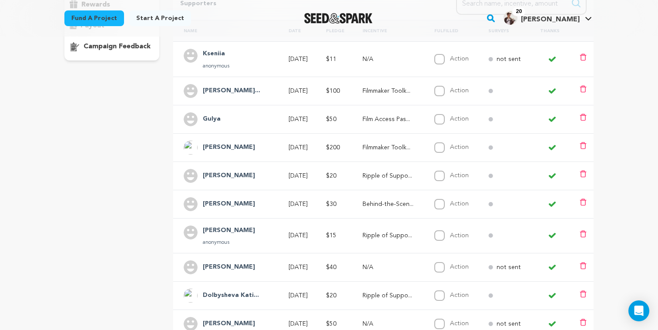
scroll to position [202, 0]
